Goal: Information Seeking & Learning: Learn about a topic

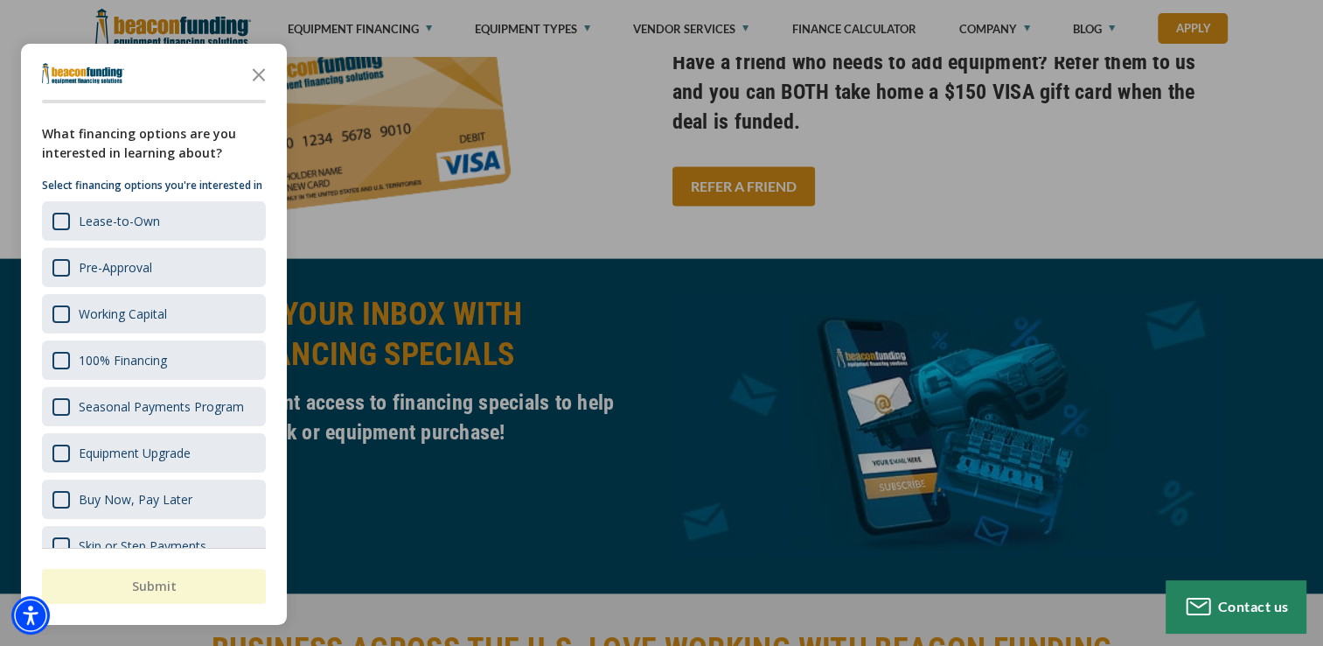
scroll to position [3543, 0]
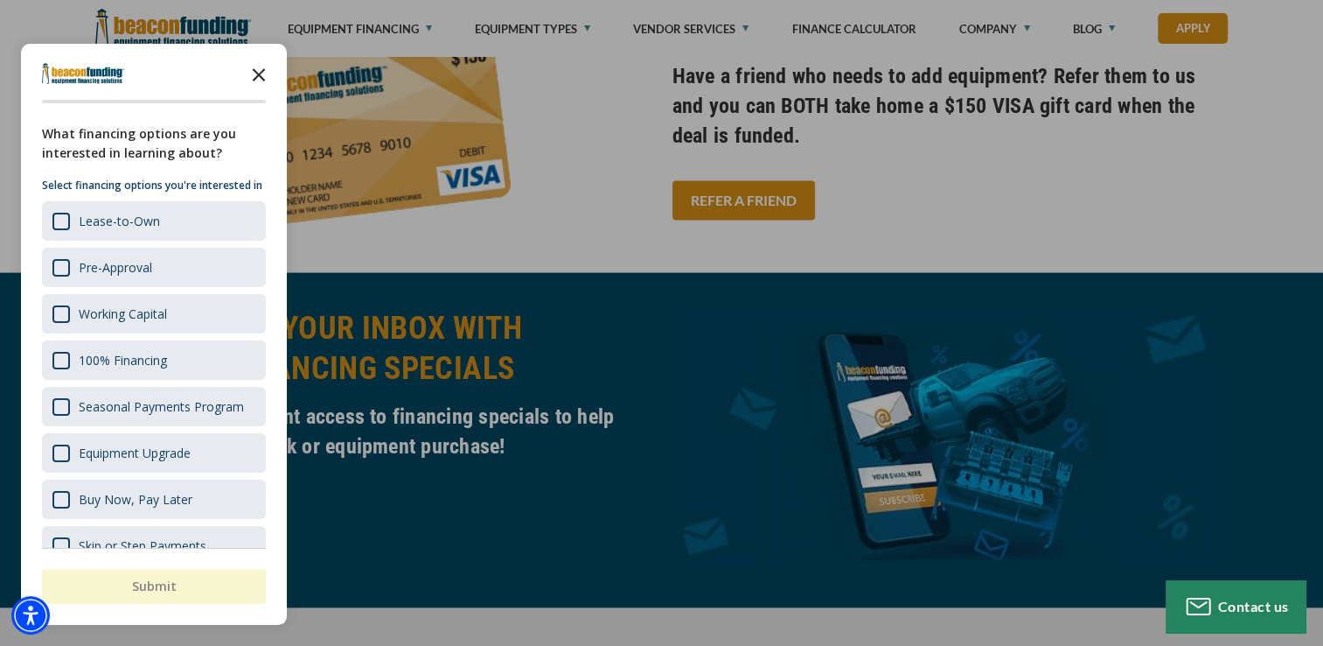
click at [266, 83] on icon "Close the survey" at bounding box center [258, 73] width 35 height 35
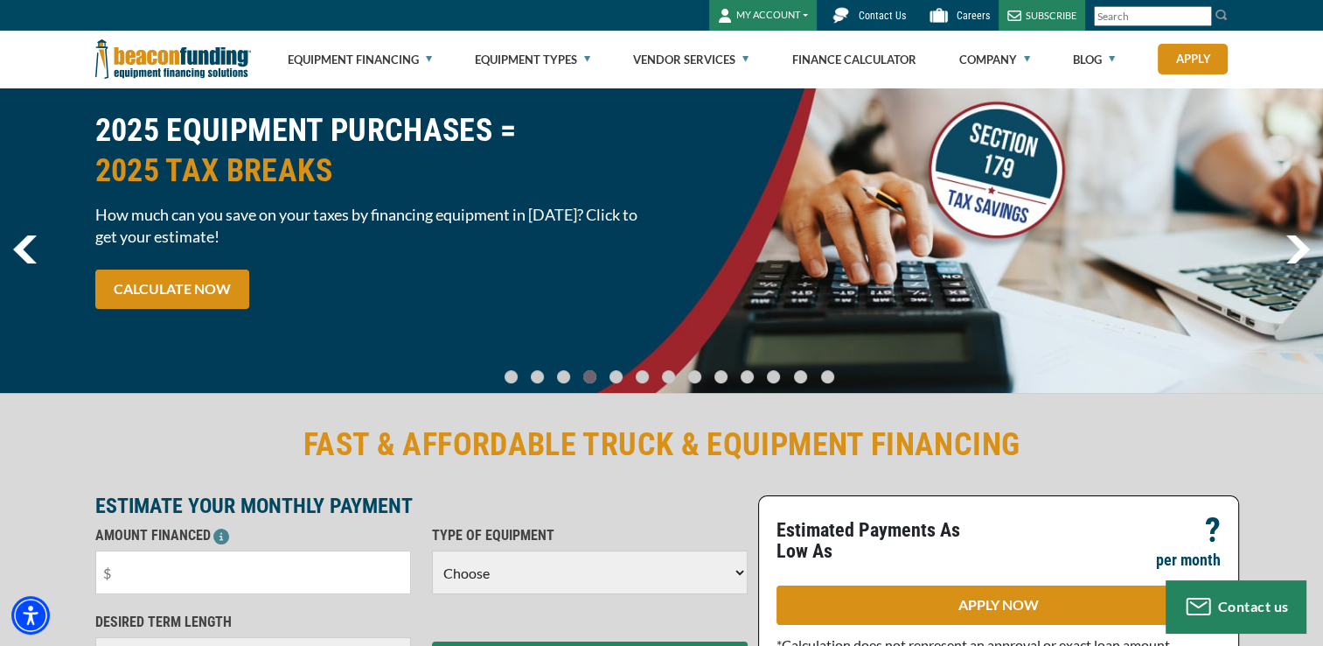
scroll to position [0, 0]
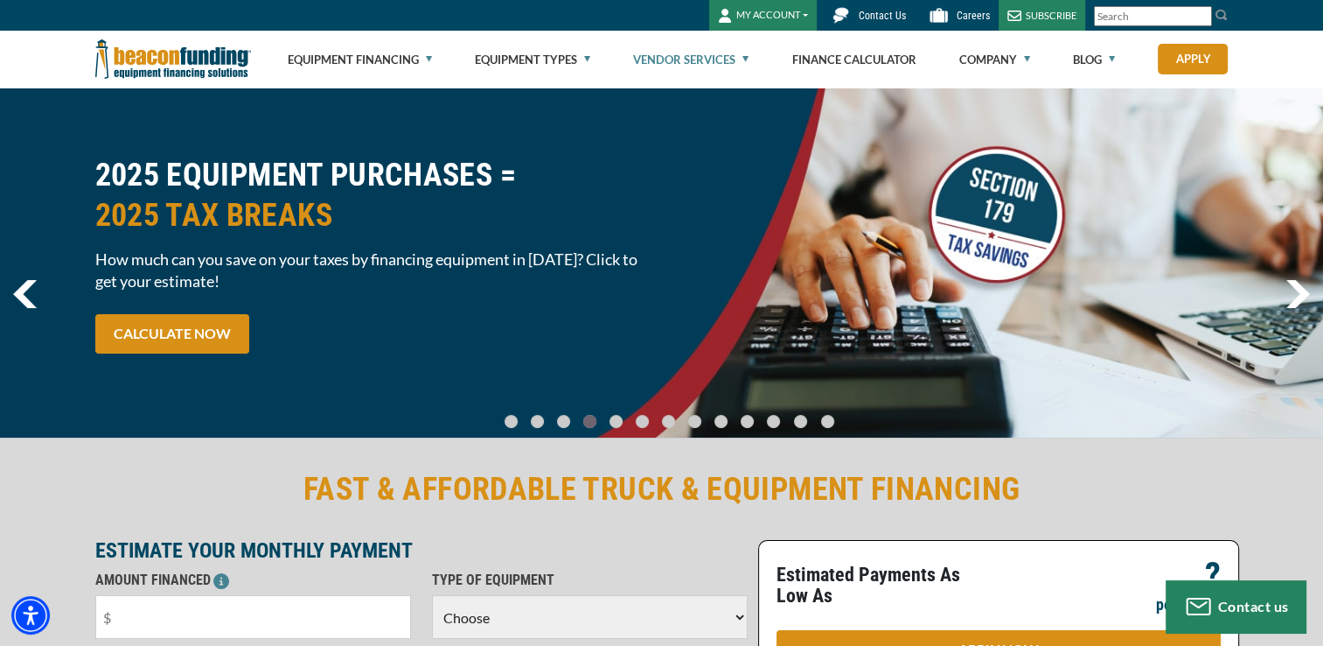
click at [743, 59] on link "Vendor Services" at bounding box center [690, 59] width 115 height 56
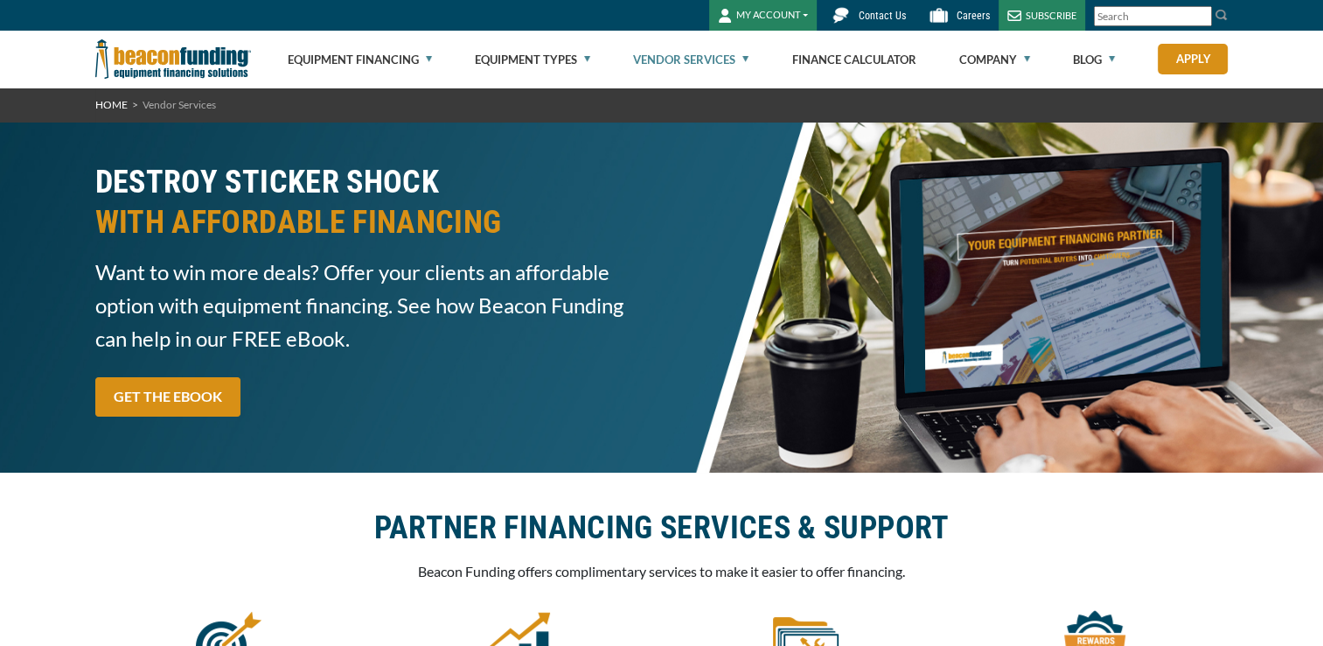
click at [743, 59] on link "Vendor Services" at bounding box center [690, 59] width 115 height 56
